Goal: Task Accomplishment & Management: Use online tool/utility

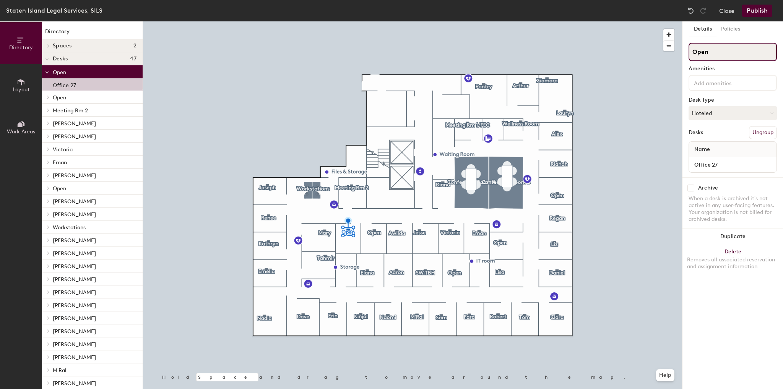
drag, startPoint x: 710, startPoint y: 52, endPoint x: 685, endPoint y: 54, distance: 24.9
click at [685, 54] on div "Details Policies Open Amenities Desk Type Hoteled Desks Ungroup Name Office 27 …" at bounding box center [733, 205] width 101 height 368
type input "k"
type input "[PERSON_NAME]"
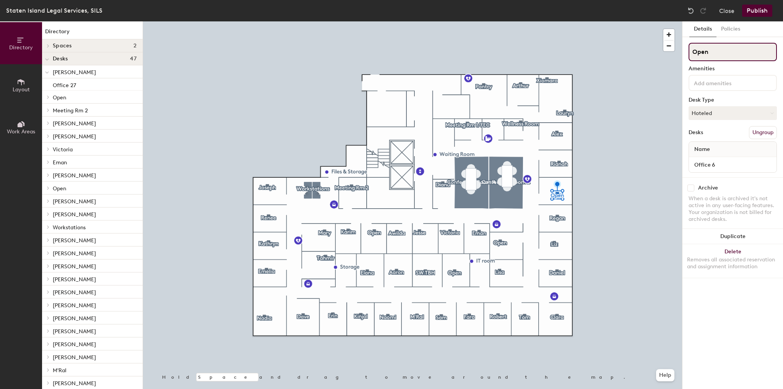
drag, startPoint x: 712, startPoint y: 51, endPoint x: 683, endPoint y: 49, distance: 29.5
click at [683, 49] on div "Details Policies Open Amenities Desk Type Hoteled Desks Ungroup Name Office 6 A…" at bounding box center [733, 205] width 101 height 368
type input "Rukaya"
click at [557, 21] on div at bounding box center [412, 21] width 539 height 0
click at [556, 21] on div at bounding box center [412, 21] width 539 height 0
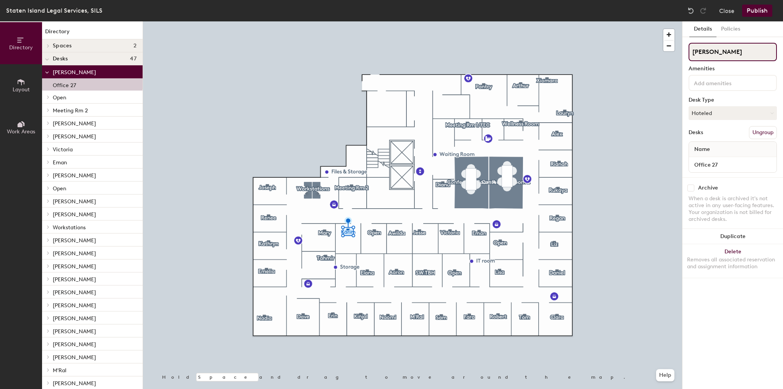
drag, startPoint x: 711, startPoint y: 51, endPoint x: 688, endPoint y: 52, distance: 22.2
click at [688, 52] on div "Details Policies [PERSON_NAME] Desk Type Hoteled Desks Ungroup Name Office 27 A…" at bounding box center [733, 205] width 101 height 368
type input "Meeting Room 2"
click at [727, 51] on input "Meeting Room 2" at bounding box center [733, 52] width 88 height 18
type input "Meeting Rm 2"
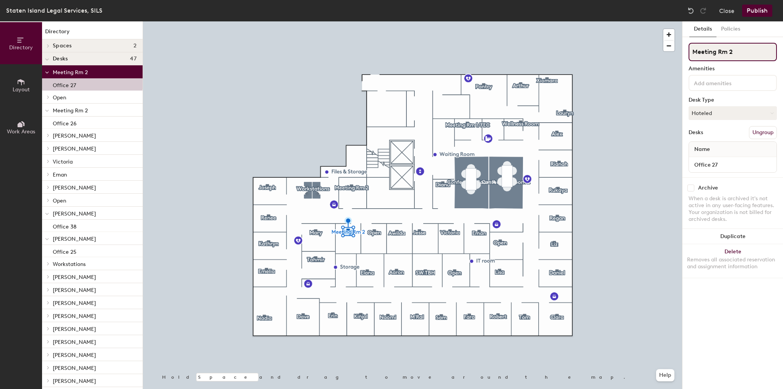
click at [716, 52] on input "Meeting Rm 2" at bounding box center [733, 52] width 88 height 18
type input "Meeting Rm 2"
click at [717, 53] on input "Meeting Rm 2" at bounding box center [733, 52] width 88 height 18
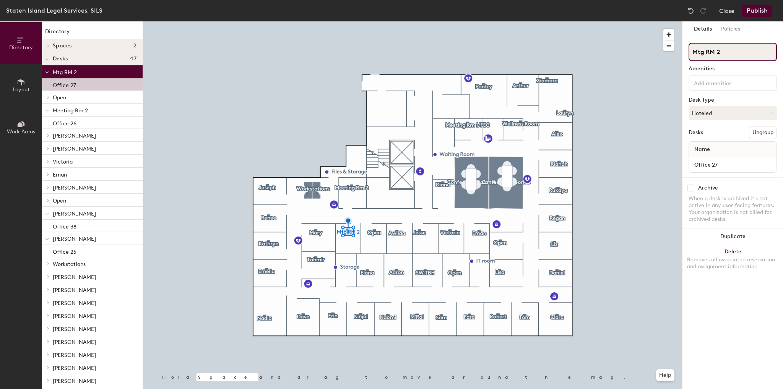
type input "Mtg RM 2"
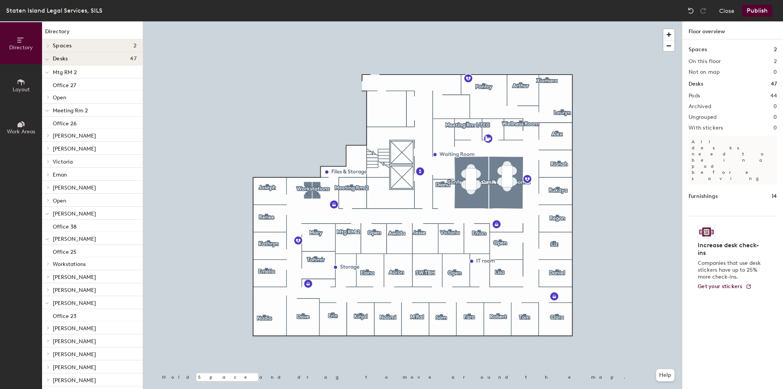
click at [761, 13] on button "Publish" at bounding box center [757, 11] width 30 height 12
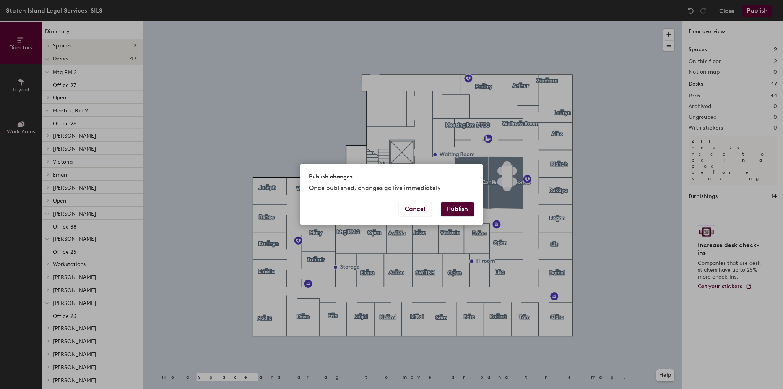
click at [464, 208] on button "Publish" at bounding box center [457, 209] width 33 height 15
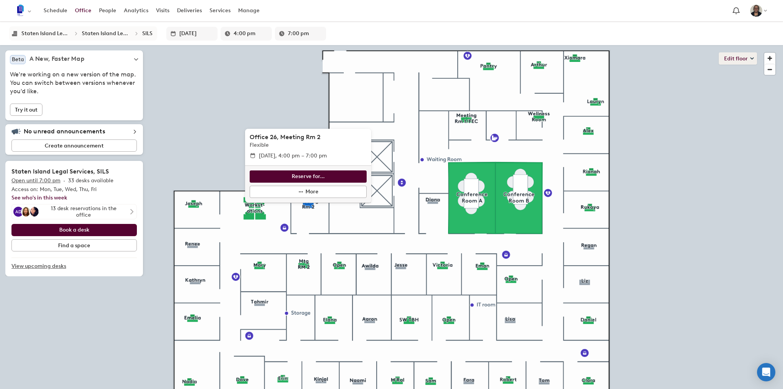
click at [742, 57] on button "Edit floor" at bounding box center [738, 58] width 38 height 12
click at [675, 99] on li "Layout" at bounding box center [709, 96] width 94 height 11
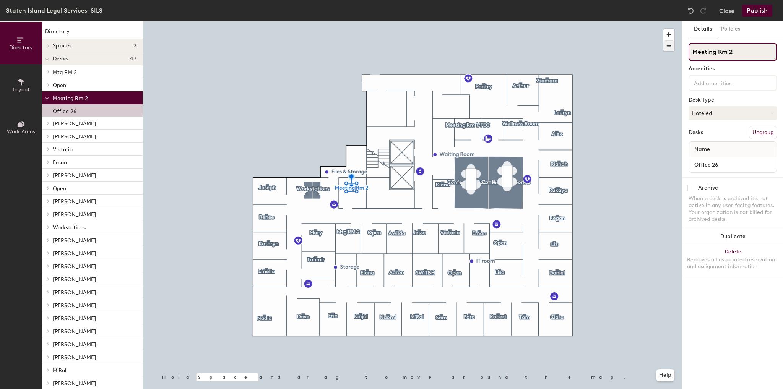
drag, startPoint x: 722, startPoint y: 51, endPoint x: 674, endPoint y: 49, distance: 48.2
click at [674, 49] on div "Directory Layout Work Areas Directory Spaces 2 Conference Room A Conference Roo…" at bounding box center [391, 205] width 783 height 368
type input "[PERSON_NAME]"
click at [654, 21] on div at bounding box center [412, 21] width 539 height 0
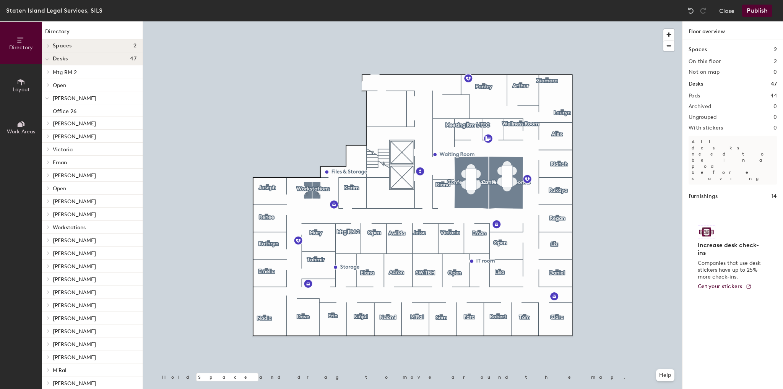
click at [755, 9] on button "Publish" at bounding box center [757, 11] width 30 height 12
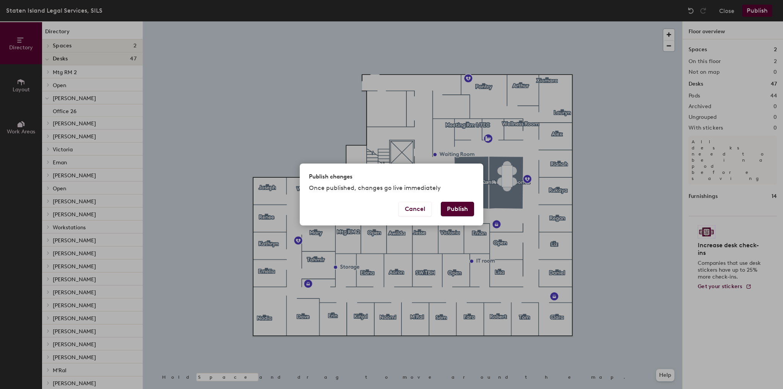
click at [465, 213] on button "Publish" at bounding box center [457, 209] width 33 height 15
